Goal: Transaction & Acquisition: Subscribe to service/newsletter

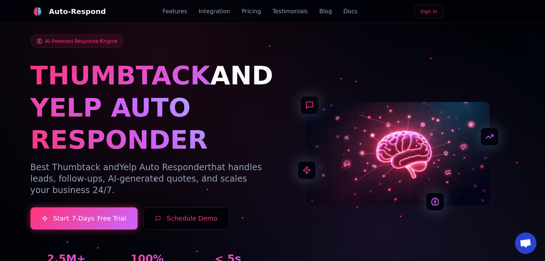
click at [255, 10] on link "Pricing" at bounding box center [250, 11] width 19 height 9
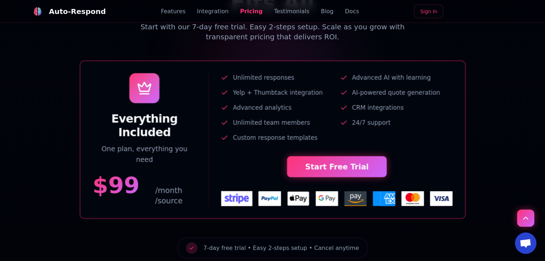
scroll to position [1461, 0]
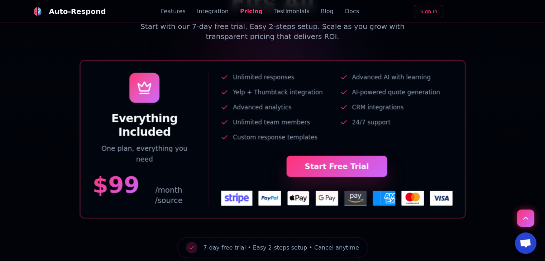
click at [342, 156] on link "Start Free Trial" at bounding box center [336, 166] width 101 height 21
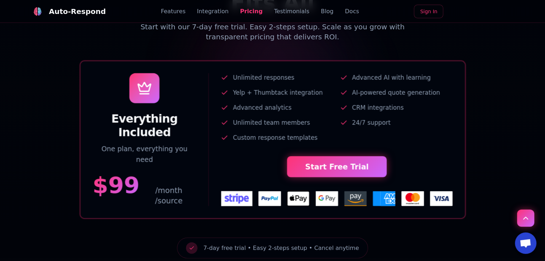
scroll to position [1447, 0]
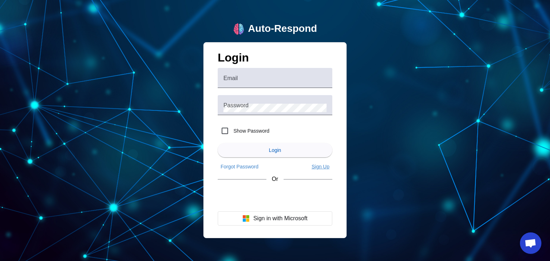
click at [320, 167] on span "Sign Up" at bounding box center [321, 167] width 18 height 6
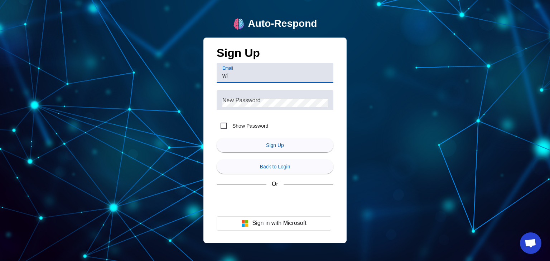
type input "w"
drag, startPoint x: 293, startPoint y: 77, endPoint x: 155, endPoint y: 71, distance: 138.3
click at [155, 71] on div "Auto-Respond Sign Up Email [EMAIL_ADDRESS][DOMAIN_NAME] New Password Show Passw…" at bounding box center [275, 130] width 550 height 261
type input "[EMAIL_ADDRESS][DOMAIN_NAME]"
click at [245, 99] on mat-label "New Password" at bounding box center [241, 100] width 38 height 6
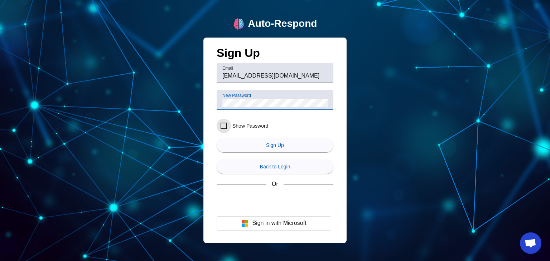
click at [222, 128] on input "Show Password" at bounding box center [224, 126] width 14 height 14
checkbox input "true"
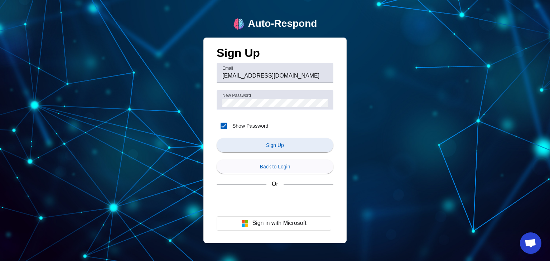
click at [270, 144] on span "Sign Up" at bounding box center [275, 146] width 18 height 6
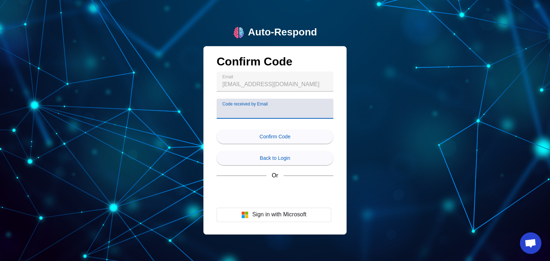
paste input "478974"
type input "478974"
click at [280, 135] on span "Confirm Code" at bounding box center [275, 137] width 31 height 6
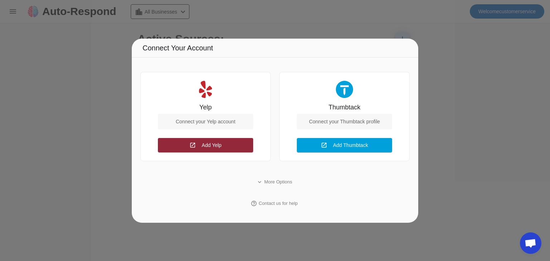
click at [223, 144] on span at bounding box center [205, 145] width 95 height 17
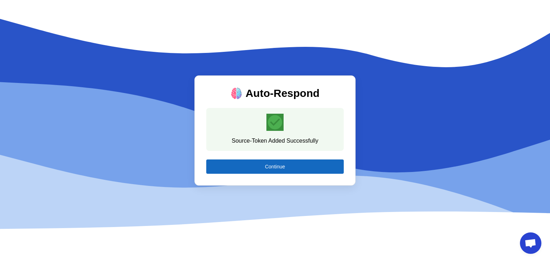
click at [280, 165] on span "Continue" at bounding box center [275, 167] width 20 height 6
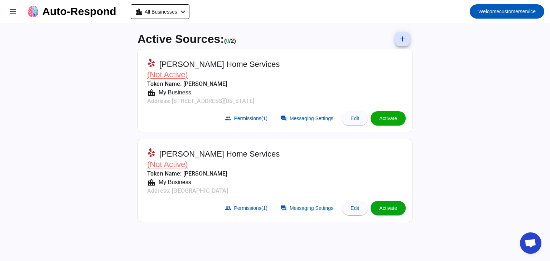
click at [388, 208] on span "Activate" at bounding box center [388, 209] width 18 height 6
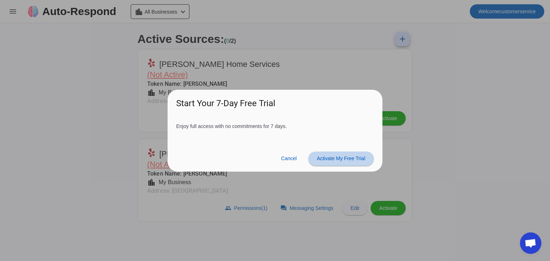
click at [345, 159] on span "Activate My Free Trial" at bounding box center [341, 159] width 48 height 6
